Goal: Information Seeking & Learning: Find specific page/section

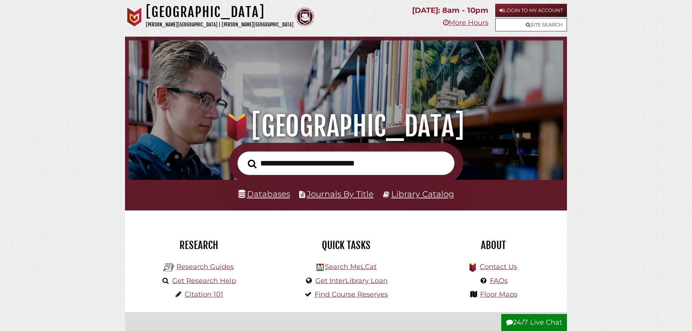
scroll to position [143, 430]
click at [337, 169] on input "text" at bounding box center [345, 163] width 217 height 25
click at [282, 193] on link "Databases" at bounding box center [264, 194] width 52 height 10
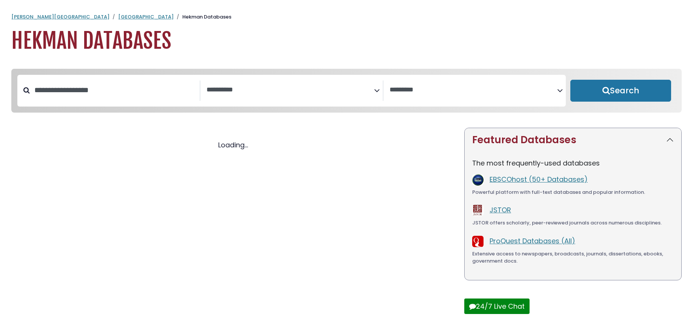
select select "Database Subject Filter"
select select "Database Vendors Filter"
select select "Database Subject Filter"
select select "Database Vendors Filter"
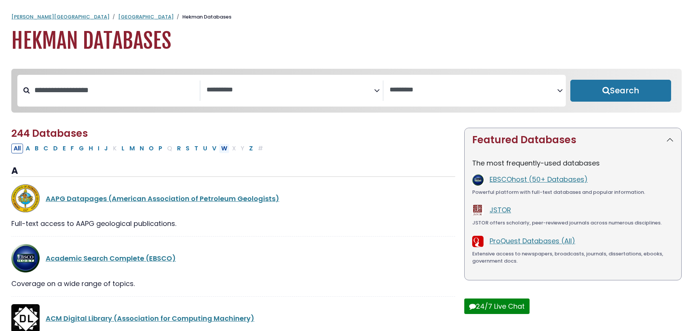
click at [226, 150] on button "W" at bounding box center [224, 148] width 11 height 10
select select "Database Subject Filter"
select select "Database Vendors Filter"
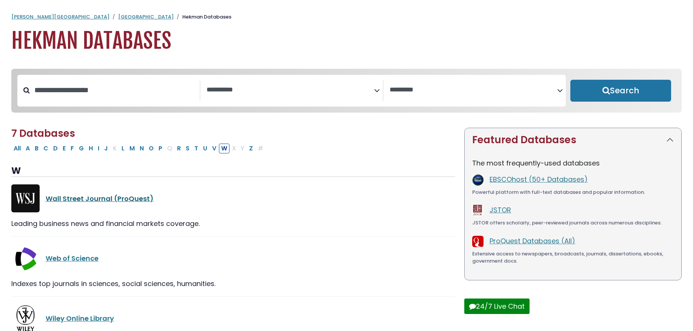
click at [137, 199] on link "Wall Street Journal (ProQuest)" at bounding box center [100, 198] width 108 height 9
